Goal: Information Seeking & Learning: Learn about a topic

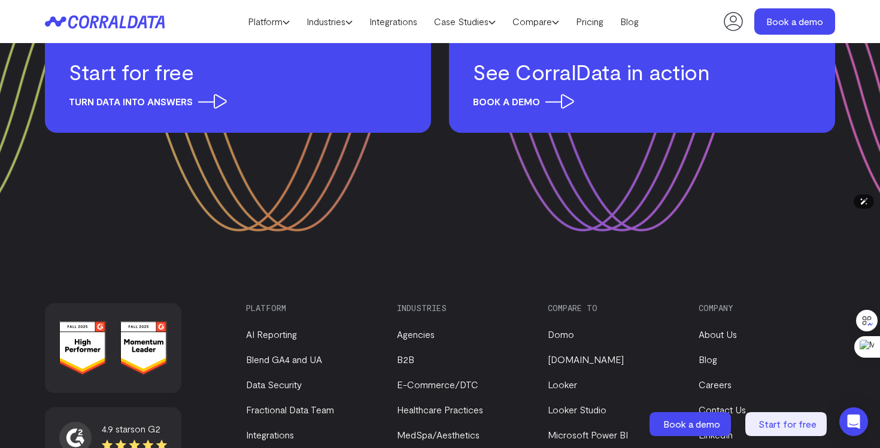
scroll to position [4806, 0]
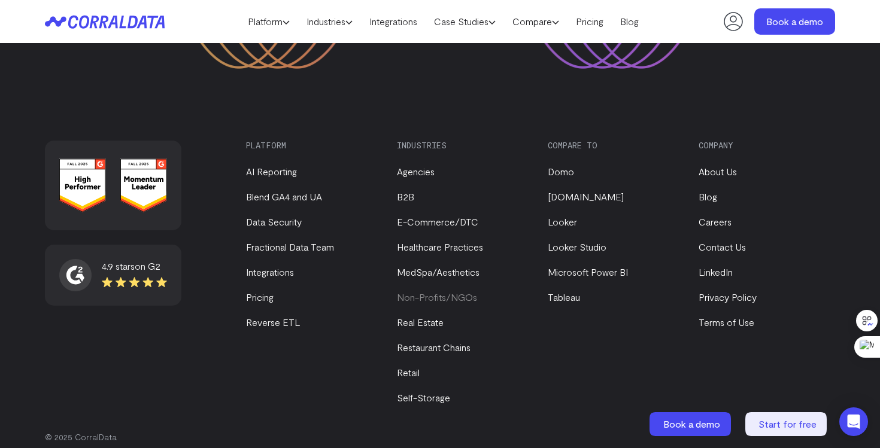
click at [428, 292] on link "Non-Profits/NGOs" at bounding box center [437, 297] width 80 height 11
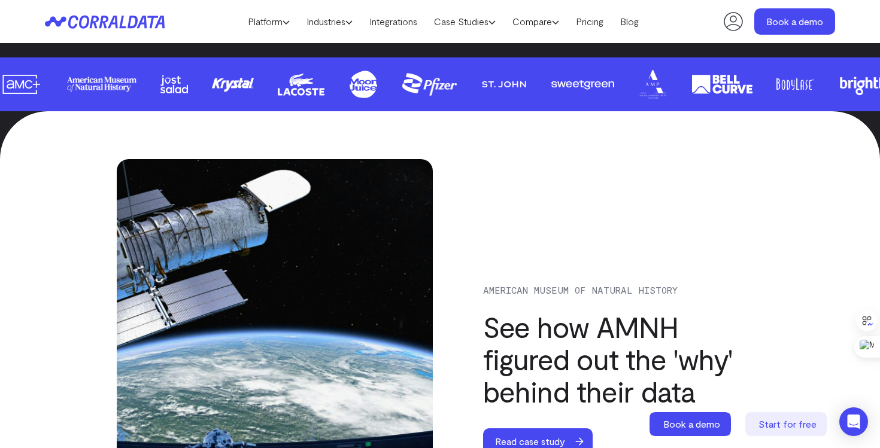
scroll to position [3263, 0]
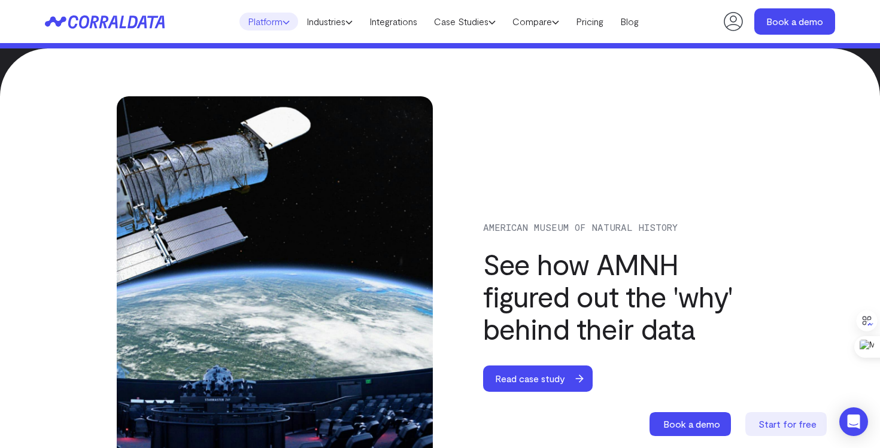
click at [260, 22] on link "Platform" at bounding box center [268, 22] width 59 height 18
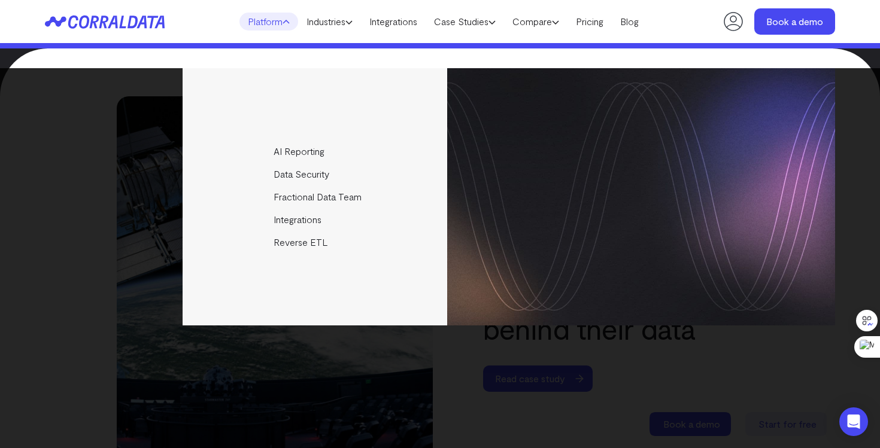
click at [862, 19] on div "Platform AI Reporting Use AI to effortlessly answer any business questions from…" at bounding box center [440, 21] width 862 height 43
